Goal: Register for event/course

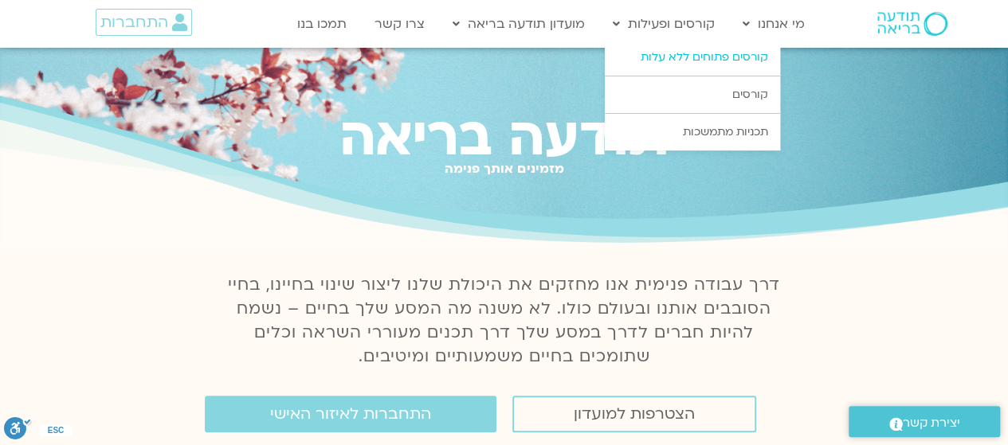
click at [696, 55] on link "קורסים פתוחים ללא עלות" at bounding box center [692, 57] width 175 height 37
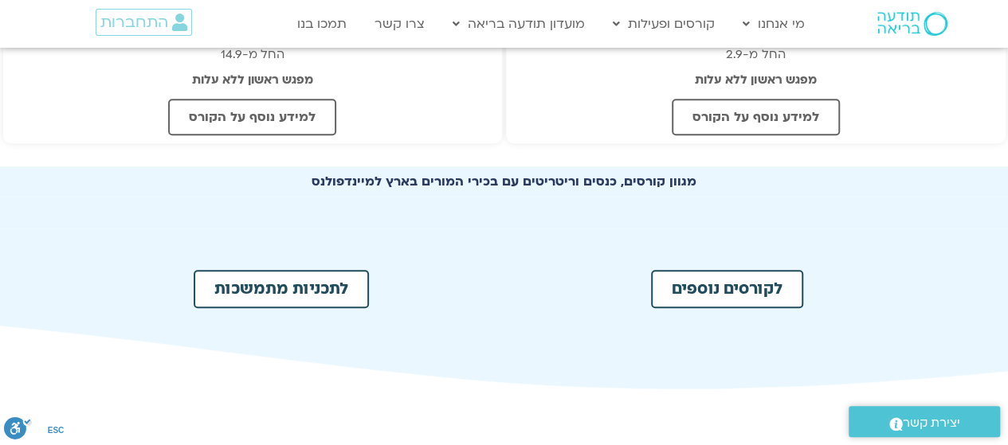
scroll to position [797, 0]
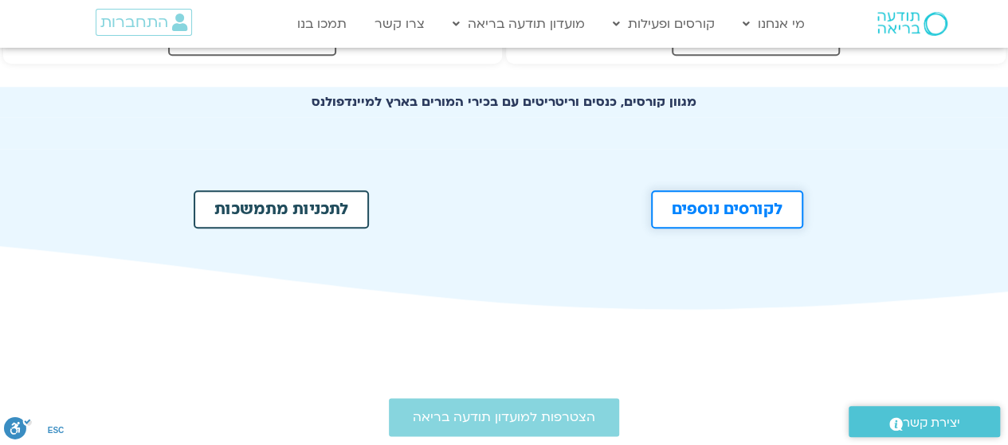
click at [751, 206] on span "לקורסים נוספים" at bounding box center [727, 210] width 111 height 16
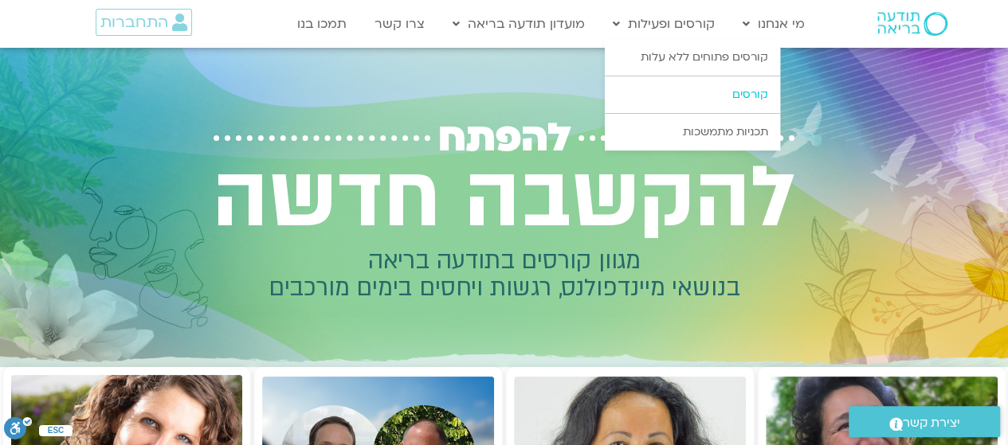
click at [717, 88] on link "קורסים" at bounding box center [692, 94] width 175 height 37
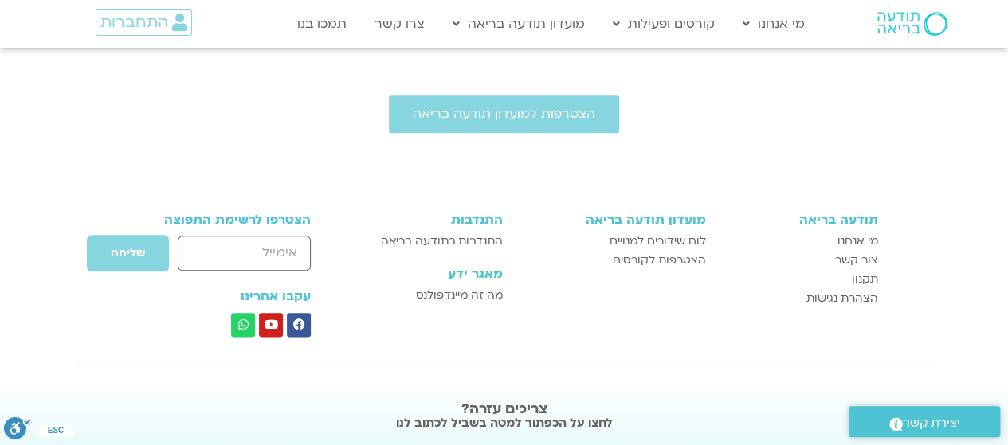
scroll to position [239, 0]
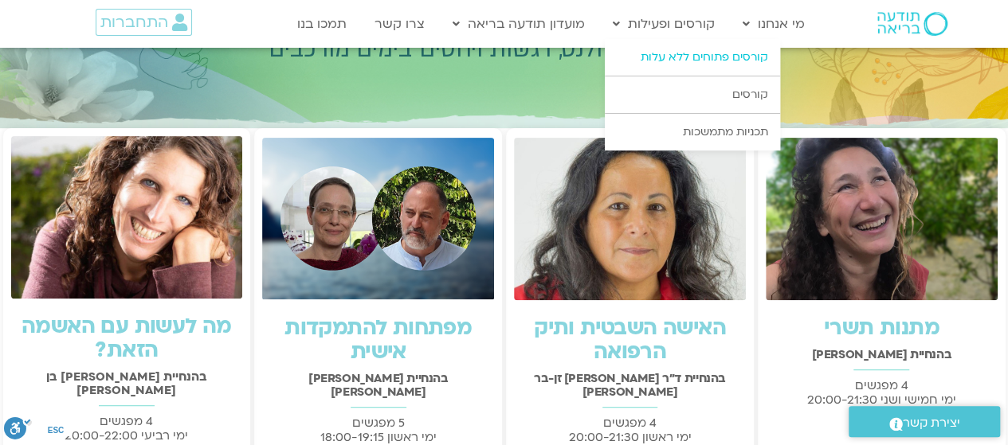
click at [735, 55] on link "קורסים פתוחים ללא עלות" at bounding box center [692, 57] width 175 height 37
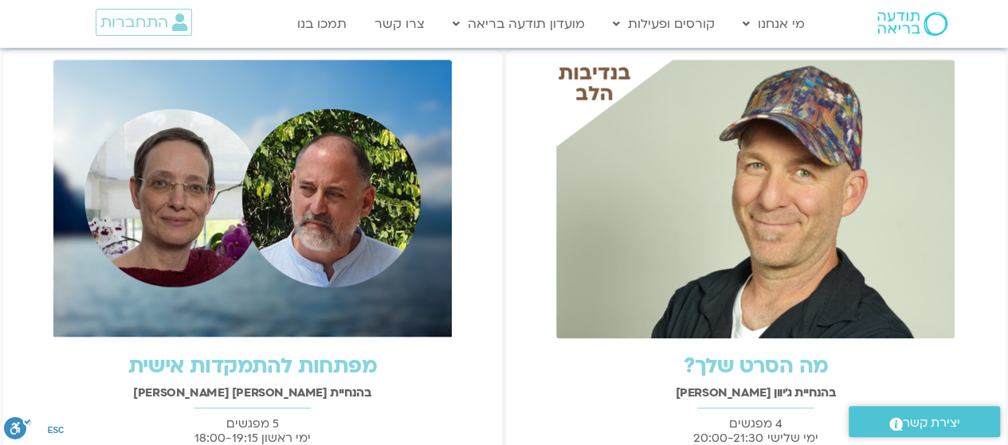
scroll to position [717, 0]
